Goal: Find specific page/section: Find specific page/section

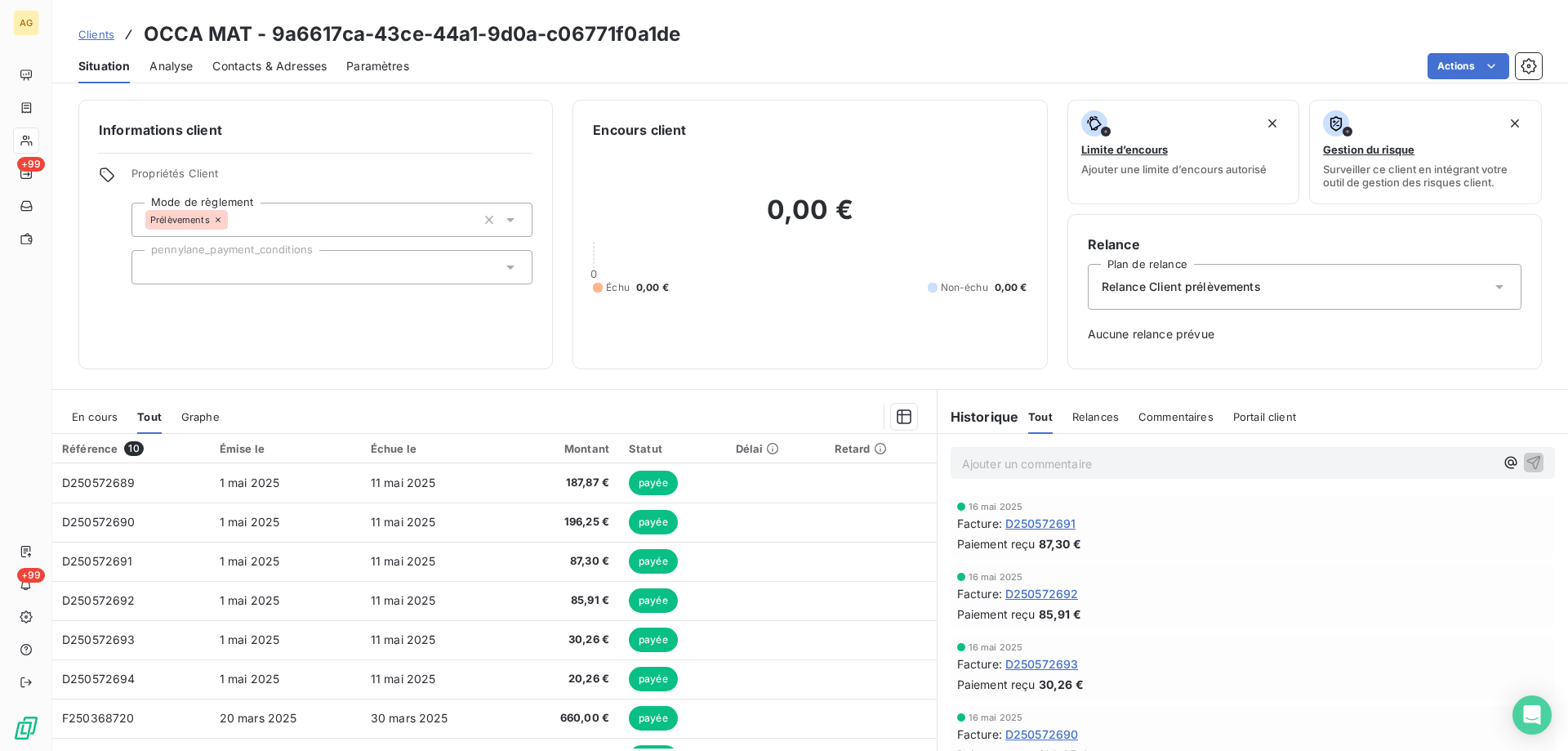
scroll to position [47, 0]
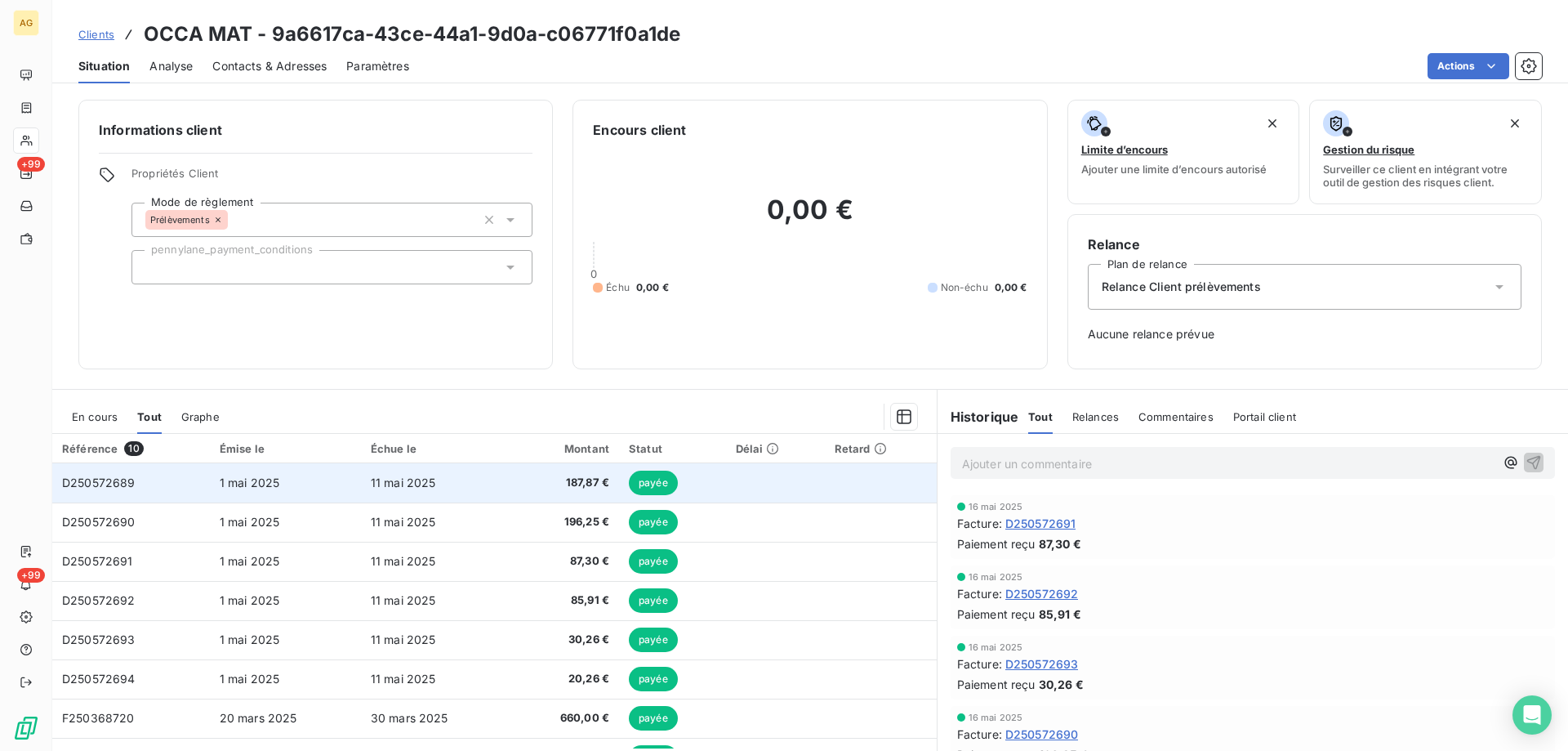
scroll to position [47, 0]
